Goal: Information Seeking & Learning: Learn about a topic

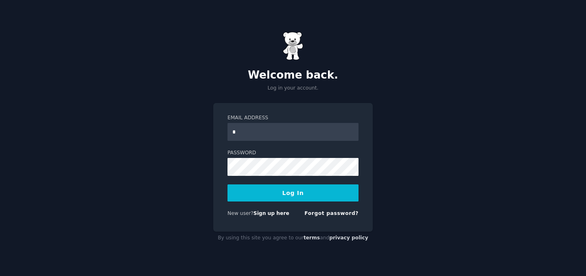
type input "**********"
click at [228, 184] on button "Log In" at bounding box center [293, 192] width 131 height 17
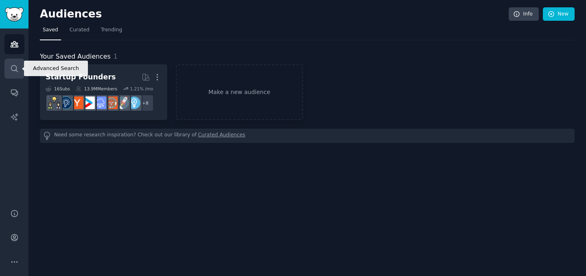
click at [11, 66] on icon "Sidebar" at bounding box center [14, 68] width 9 height 9
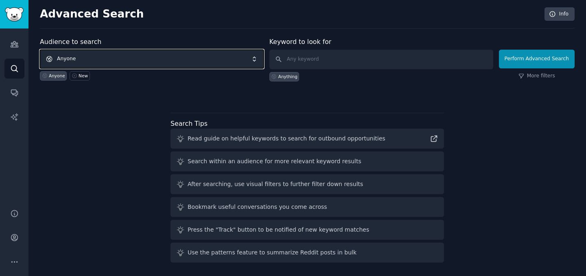
click at [127, 52] on span "Anyone" at bounding box center [152, 59] width 224 height 19
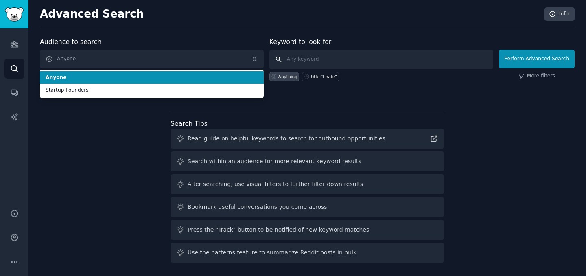
click at [325, 60] on input "text" at bounding box center [381, 60] width 224 height 20
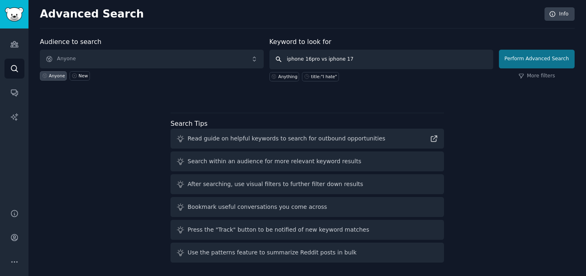
type input "iphone 16pro vs iphone 17"
click at [543, 62] on button "Perform Advanced Search" at bounding box center [537, 59] width 76 height 19
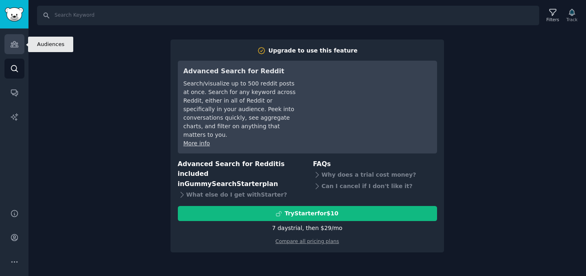
click at [15, 49] on link "Audiences" at bounding box center [14, 44] width 20 height 20
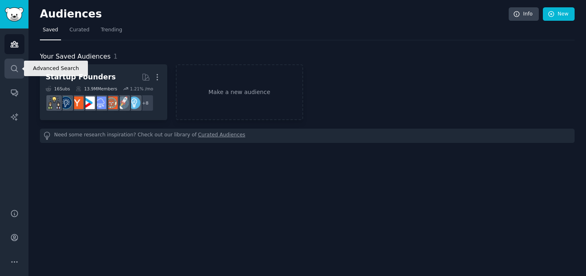
click at [12, 60] on link "Search" at bounding box center [14, 69] width 20 height 20
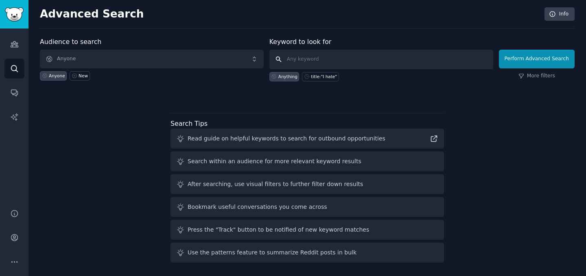
click at [304, 62] on input "text" at bounding box center [381, 60] width 224 height 20
type input "u"
type input "iphone"
click button "Perform Advanced Search" at bounding box center [537, 59] width 76 height 19
